Goal: Transaction & Acquisition: Subscribe to service/newsletter

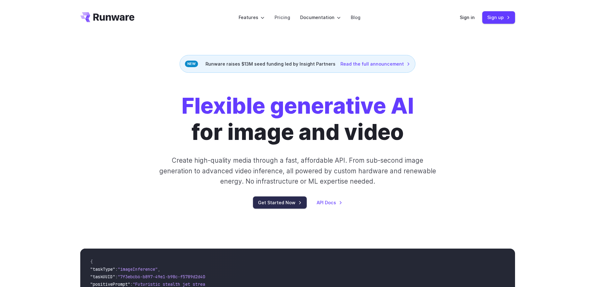
click at [277, 197] on link "Get Started Now" at bounding box center [280, 202] width 54 height 12
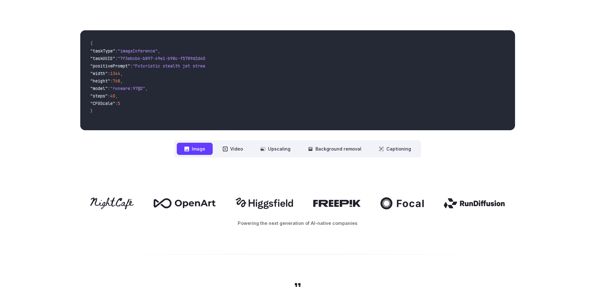
scroll to position [218, 0]
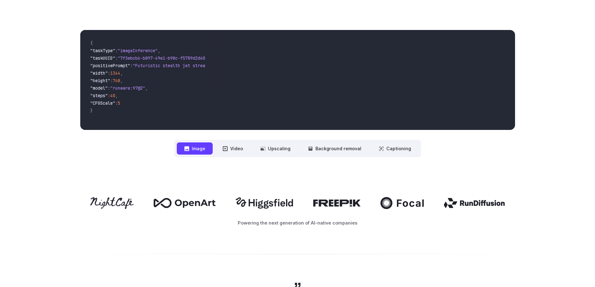
click at [199, 145] on button "Image" at bounding box center [195, 148] width 36 height 12
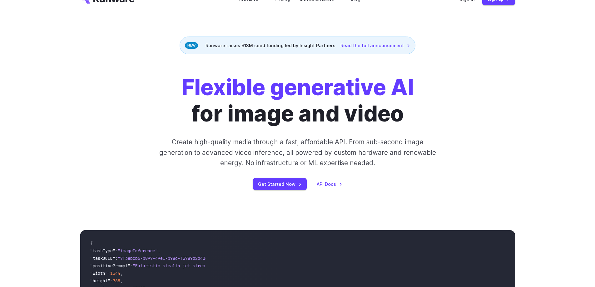
scroll to position [0, 0]
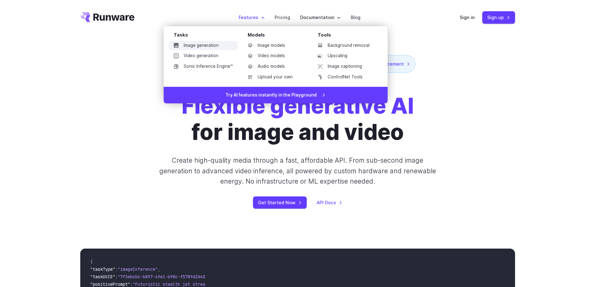
click at [219, 44] on link "Image generation" at bounding box center [203, 45] width 69 height 9
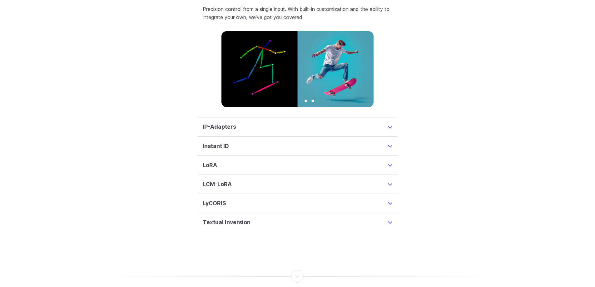
scroll to position [1561, 0]
